Goal: Task Accomplishment & Management: Manage account settings

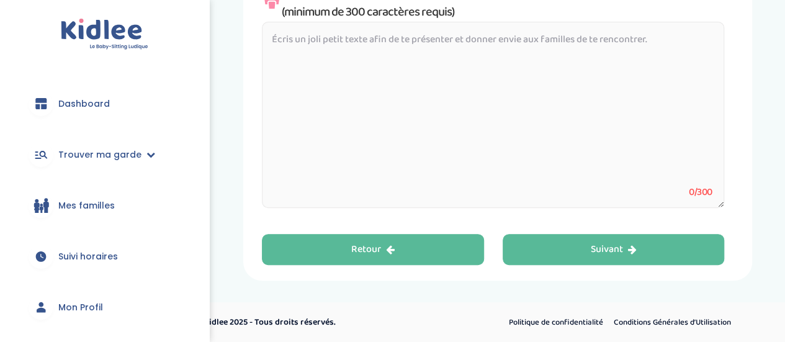
click at [381, 247] on div "Retour" at bounding box center [372, 249] width 43 height 14
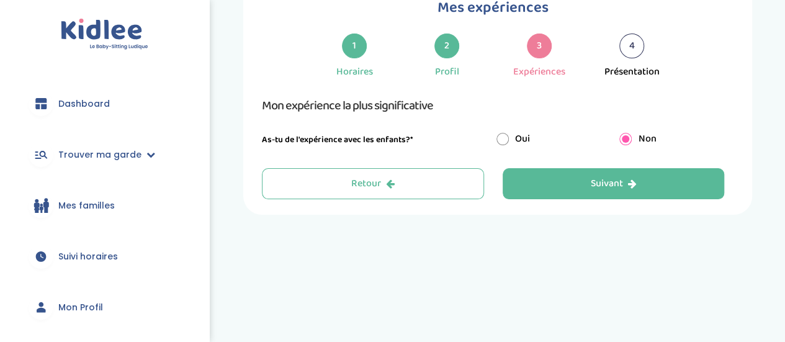
scroll to position [47, 0]
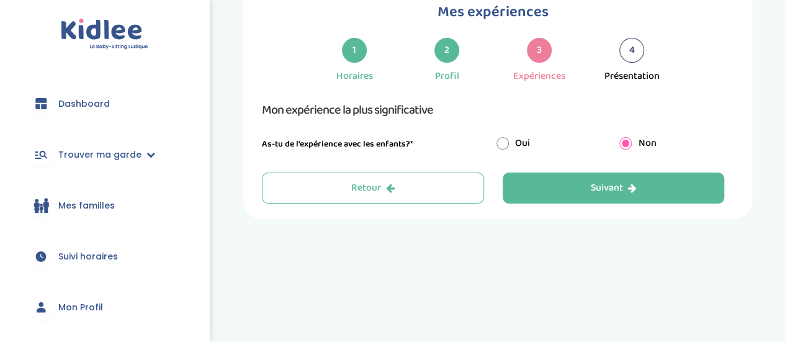
click at [383, 203] on div "Mes expériences 1 Horaires 2 Profil 3 Expériences 4 Présentation Indique nous t…" at bounding box center [497, 101] width 509 height 234
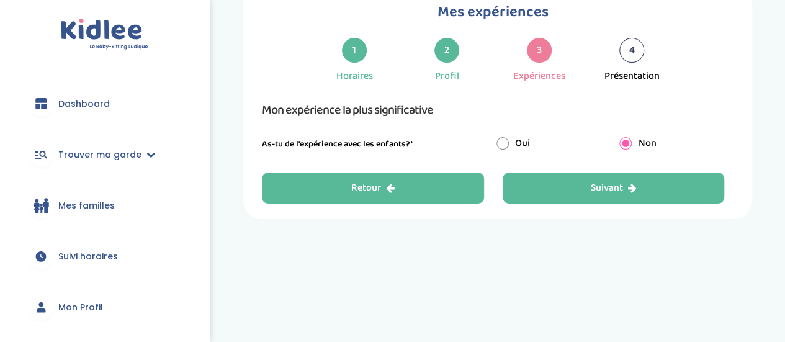
click at [380, 189] on div "Retour" at bounding box center [372, 188] width 43 height 14
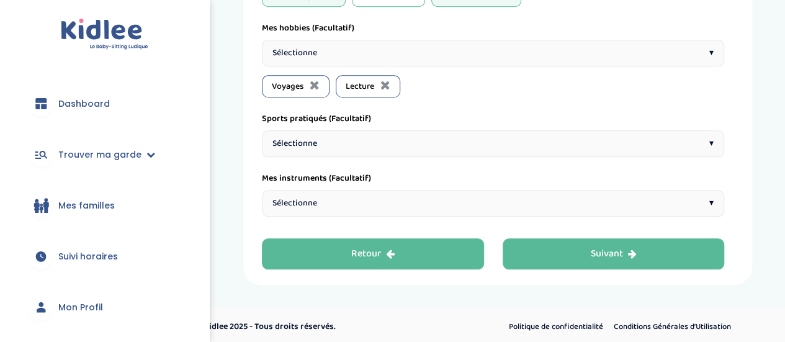
click at [375, 252] on div "Retour" at bounding box center [372, 254] width 43 height 14
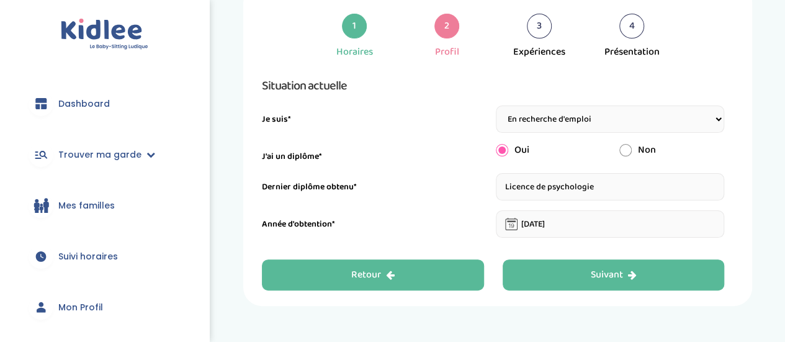
click at [416, 270] on button "Retour" at bounding box center [373, 274] width 222 height 31
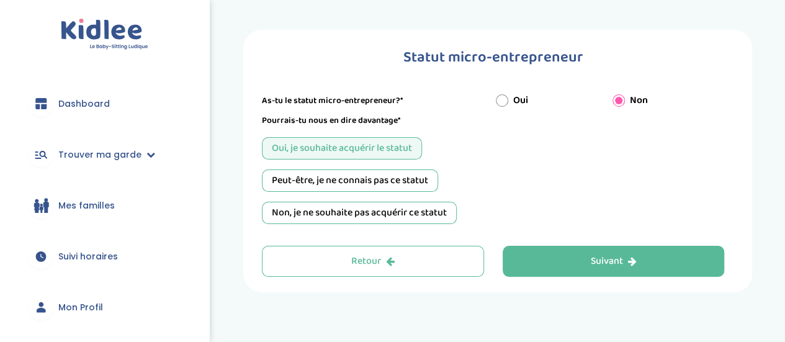
scroll to position [0, 0]
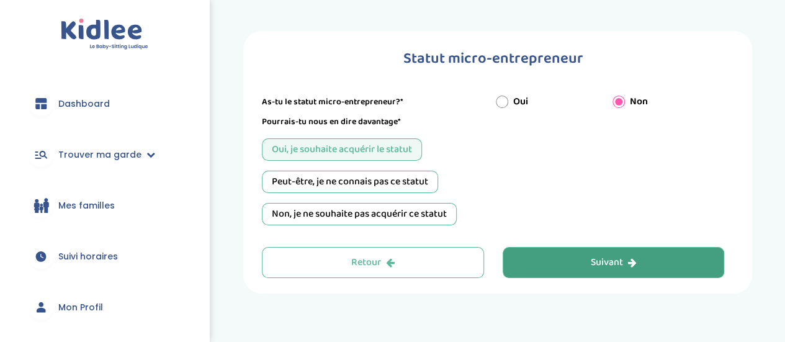
click at [656, 252] on button "Suivant" at bounding box center [613, 262] width 222 height 31
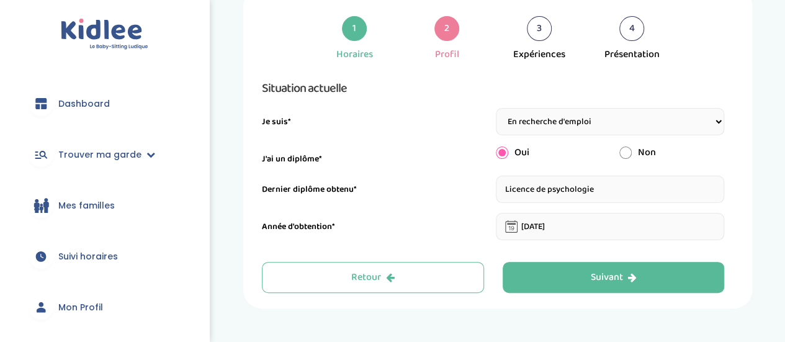
scroll to position [47, 0]
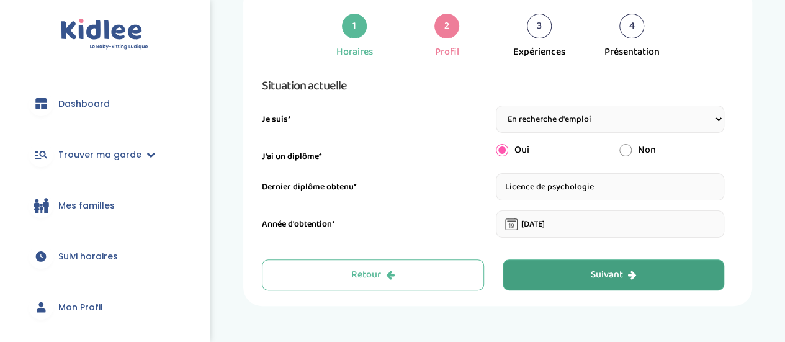
click at [639, 268] on button "Suivant" at bounding box center [613, 274] width 222 height 31
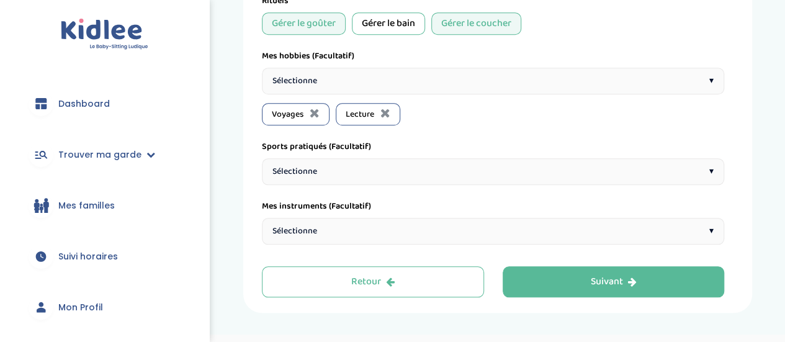
click at [416, 281] on button "Retour" at bounding box center [373, 281] width 222 height 31
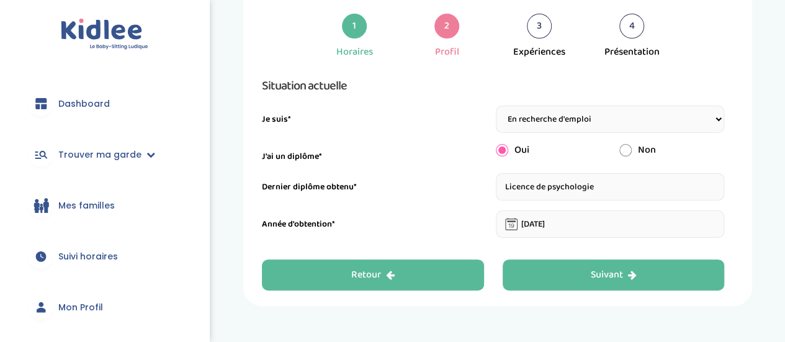
click at [399, 283] on button "Retour" at bounding box center [373, 274] width 222 height 31
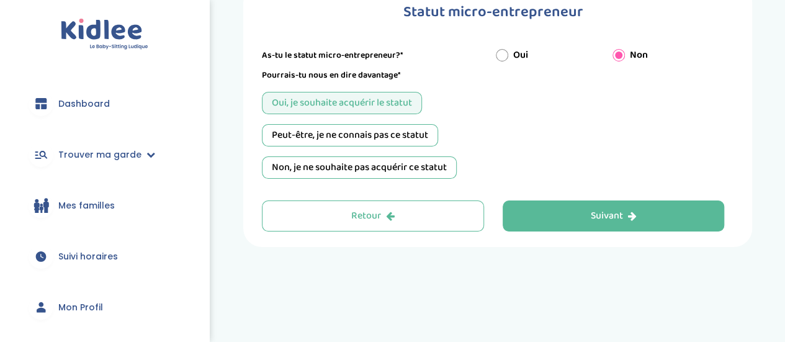
scroll to position [0, 0]
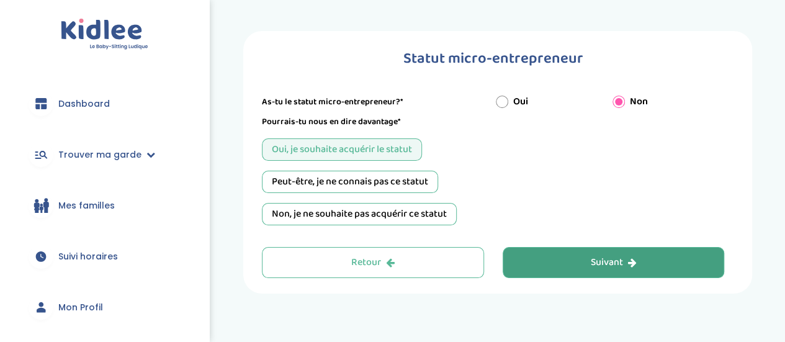
click at [642, 254] on button "Suivant" at bounding box center [613, 262] width 222 height 31
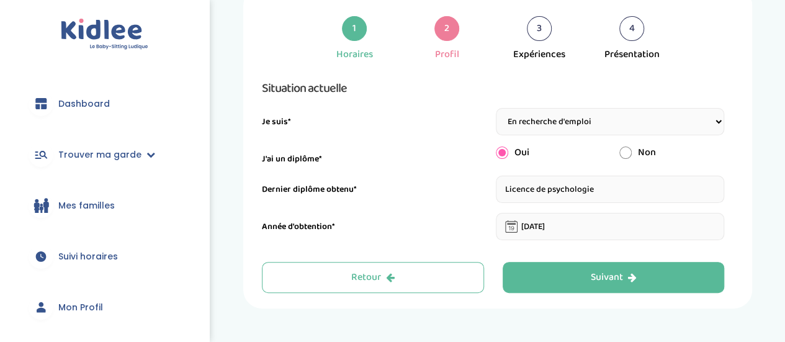
scroll to position [47, 0]
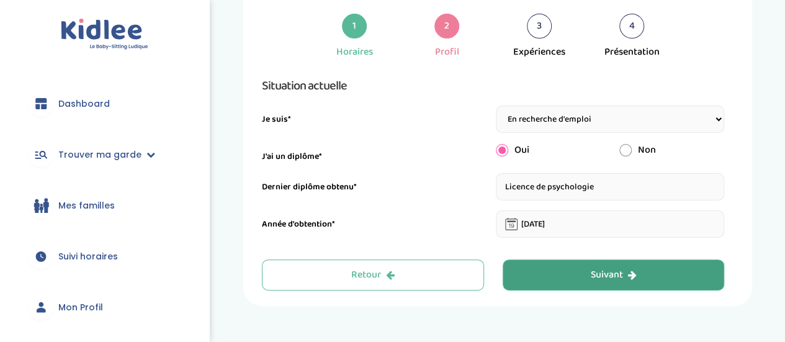
click at [610, 277] on div "Suivant" at bounding box center [613, 275] width 46 height 14
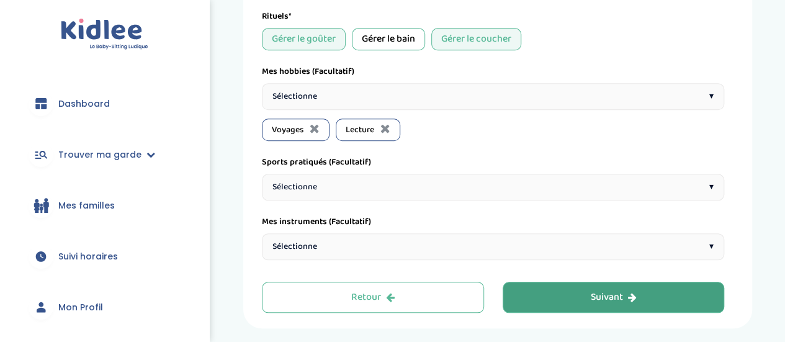
scroll to position [549, 0]
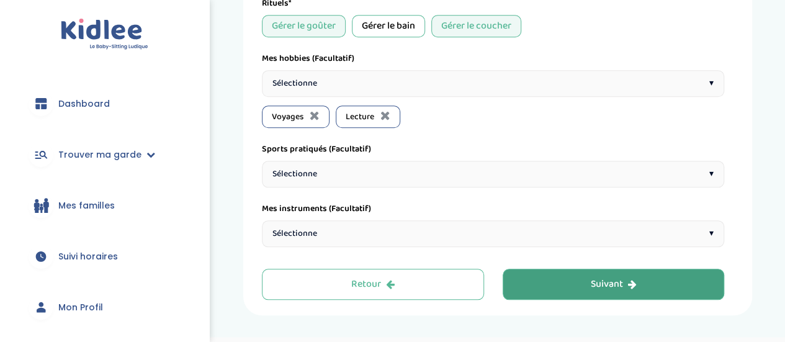
click at [645, 288] on button "Suivant" at bounding box center [613, 284] width 222 height 31
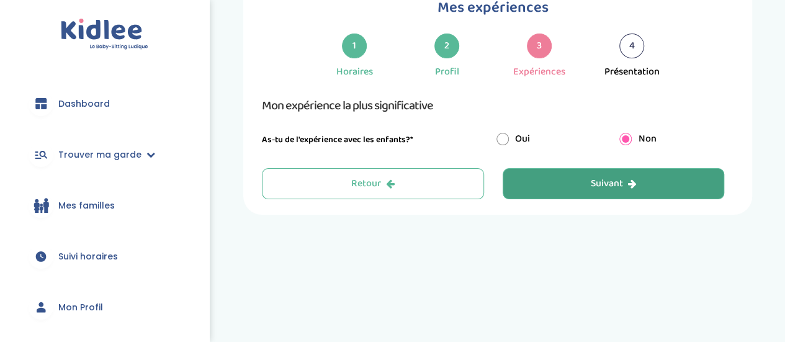
scroll to position [47, 0]
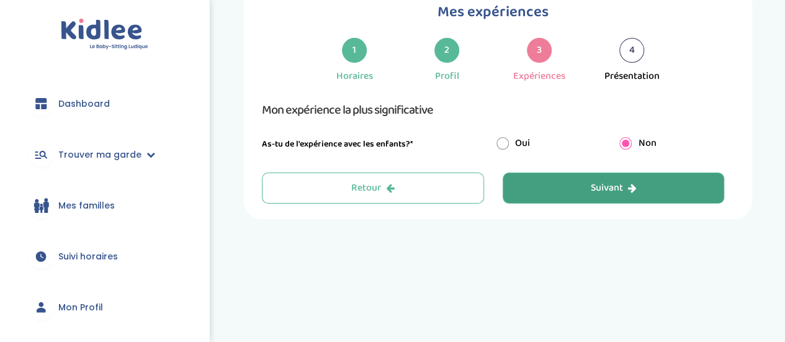
click at [642, 184] on button "Suivant" at bounding box center [613, 187] width 222 height 31
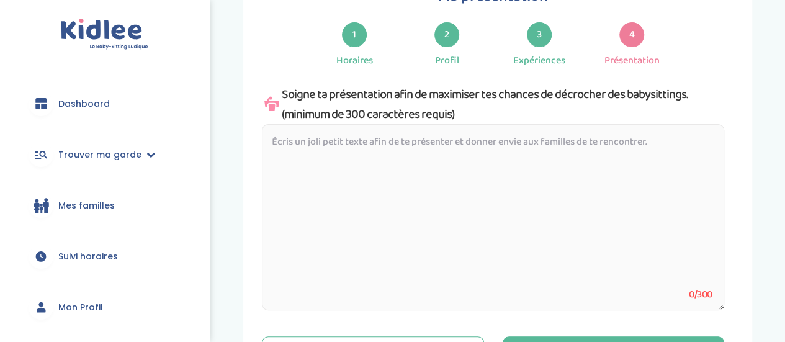
scroll to position [65, 0]
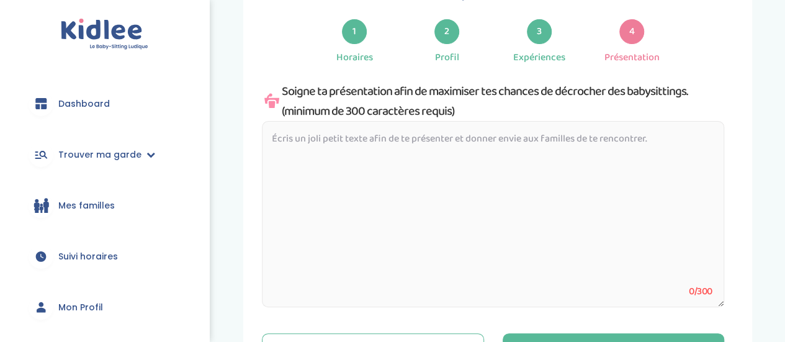
click at [664, 144] on textarea at bounding box center [493, 214] width 462 height 186
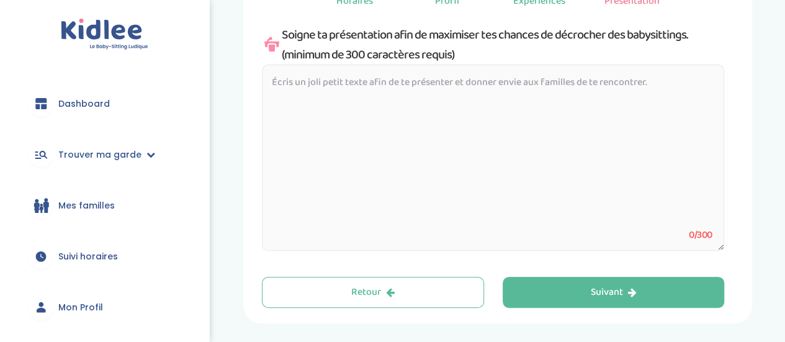
scroll to position [123, 0]
